Goal: Navigation & Orientation: Understand site structure

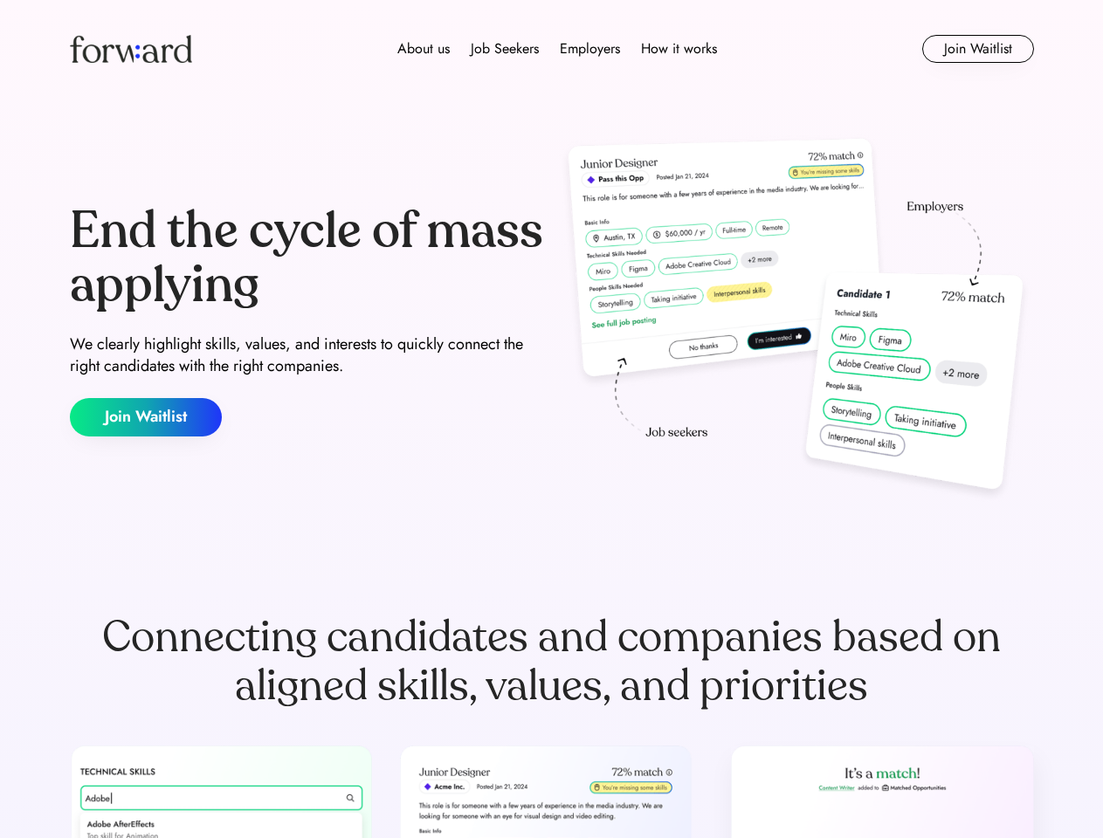
click at [551, 419] on div "End the cycle of mass applying We clearly highlight skills, values, and interes…" at bounding box center [552, 321] width 964 height 376
click at [552, 49] on div "About us Job Seekers Employers How it works" at bounding box center [557, 48] width 688 height 21
click at [131, 49] on img at bounding box center [131, 49] width 122 height 28
click at [557, 49] on div "About us Job Seekers Employers How it works" at bounding box center [557, 48] width 688 height 21
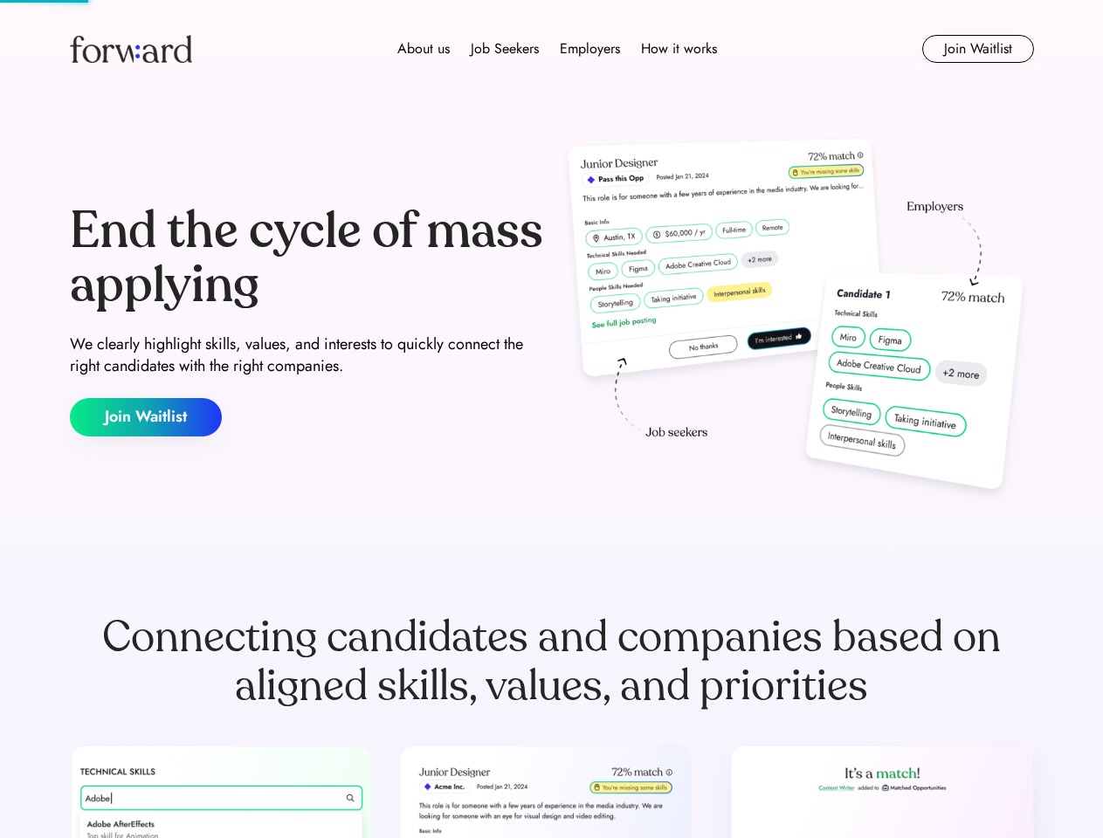
click at [424, 49] on div "About us" at bounding box center [423, 48] width 52 height 21
click at [505, 49] on div "Job Seekers" at bounding box center [505, 48] width 68 height 21
click at [590, 49] on div "Employers" at bounding box center [590, 48] width 60 height 21
click at [678, 49] on div "How it works" at bounding box center [679, 48] width 76 height 21
click at [977, 49] on button "Join Waitlist" at bounding box center [978, 49] width 112 height 28
